Goal: Task Accomplishment & Management: Complete application form

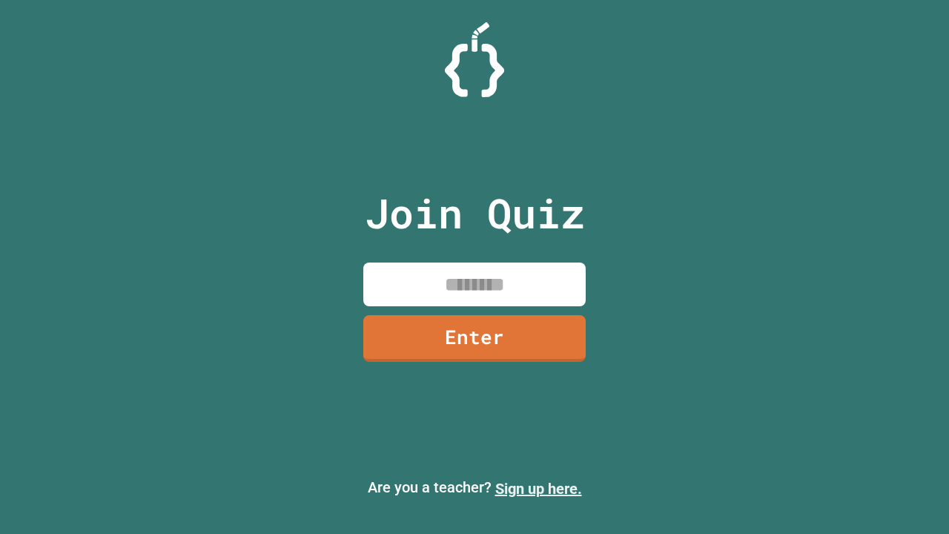
click at [538, 489] on link "Sign up here." at bounding box center [538, 489] width 87 height 18
